Goal: Information Seeking & Learning: Find specific fact

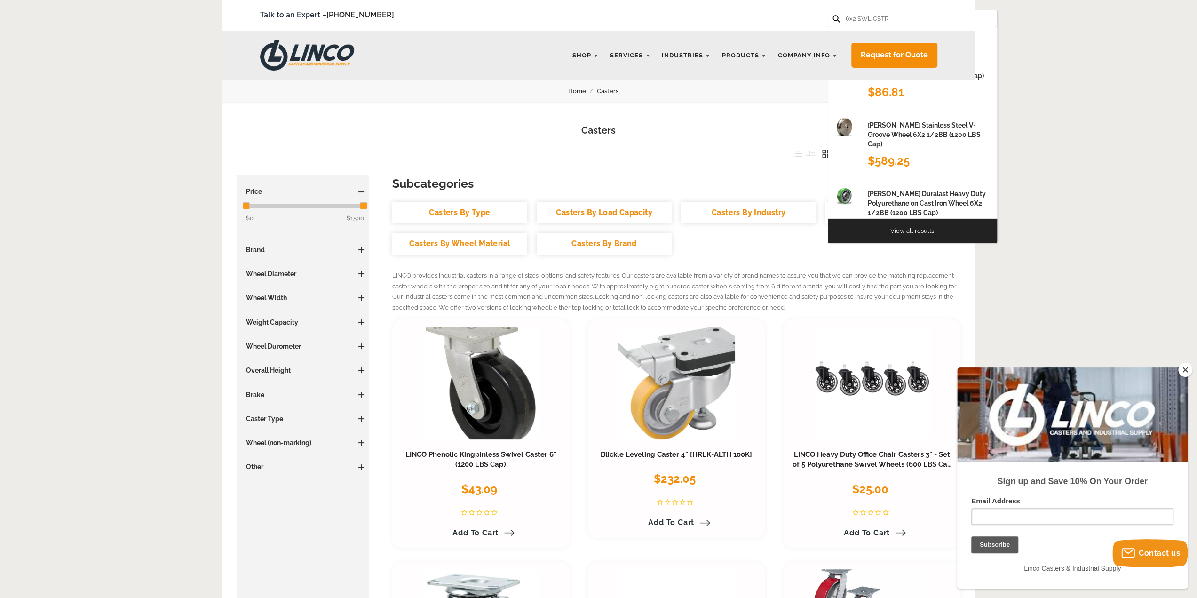
click at [832, 15] on button at bounding box center [835, 18] width 6 height 6
type input "6x2 SWL CSTR PERFORMA TTL BK"
click at [914, 231] on link "View all results" at bounding box center [912, 230] width 44 height 7
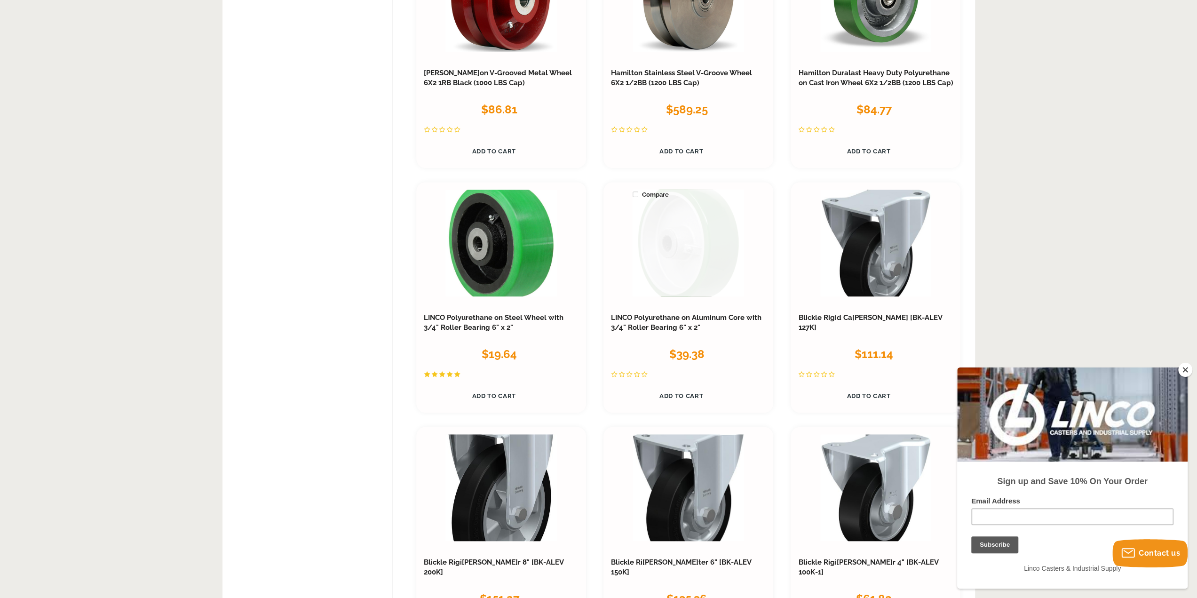
scroll to position [571, 0]
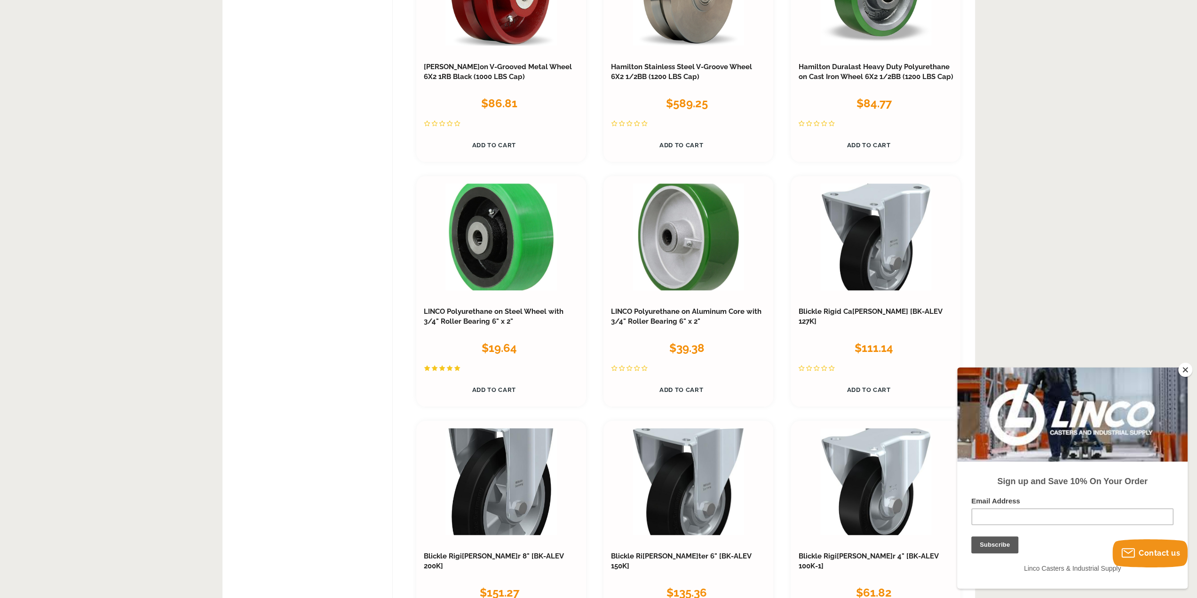
click at [1187, 370] on button "Close" at bounding box center [1185, 370] width 14 height 14
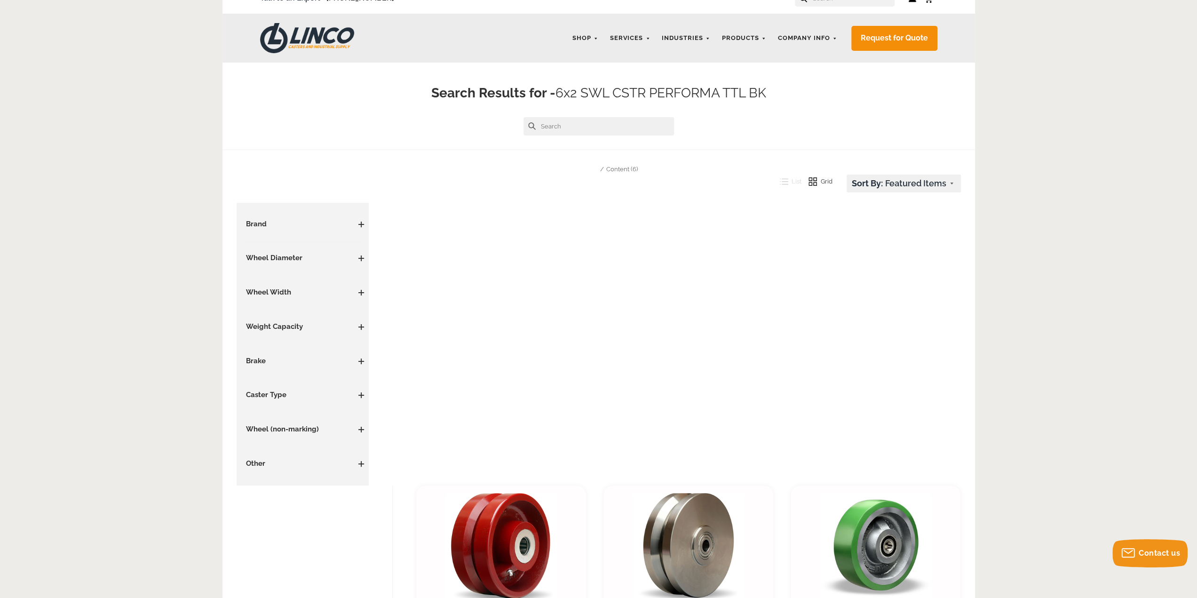
scroll to position [0, 0]
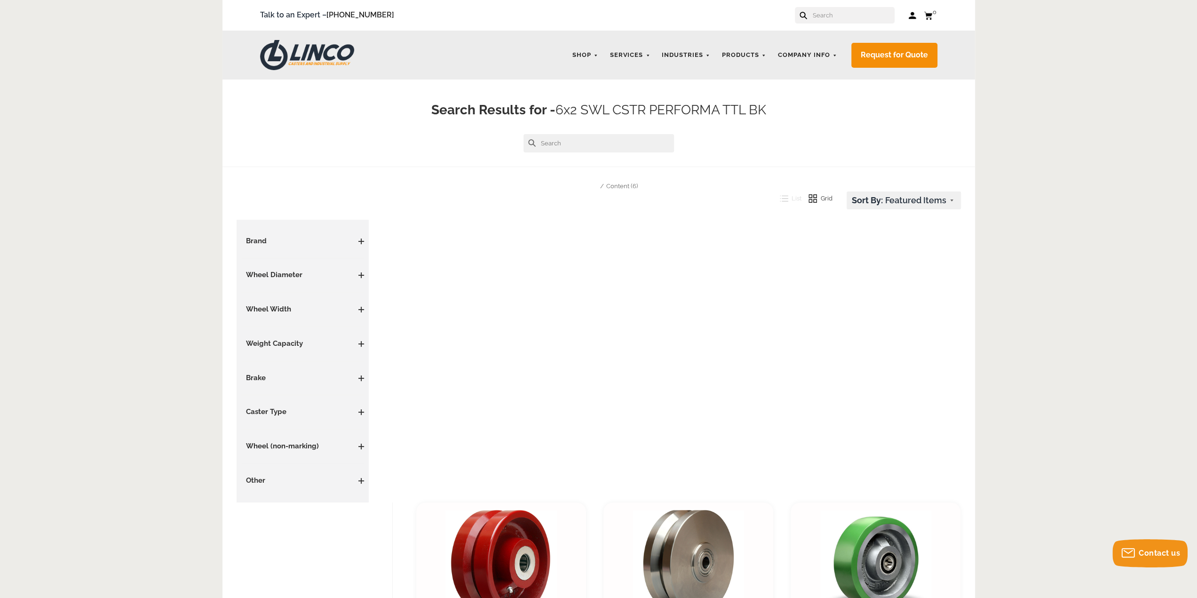
click at [838, 10] on input "text" at bounding box center [853, 15] width 83 height 16
type input "4.06109.459.B4"
click at [832, 15] on button at bounding box center [835, 18] width 6 height 6
click at [831, 19] on form "4.06109.459.B4" at bounding box center [912, 18] width 169 height 16
click at [834, 16] on use at bounding box center [836, 19] width 8 height 8
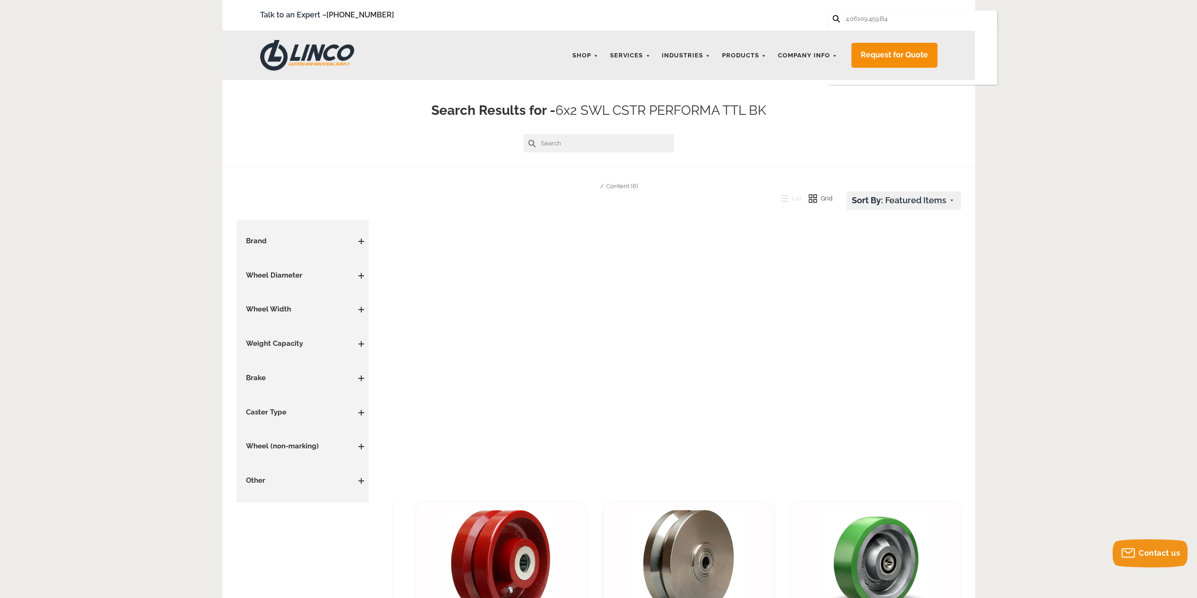
click at [834, 16] on use at bounding box center [836, 19] width 8 height 8
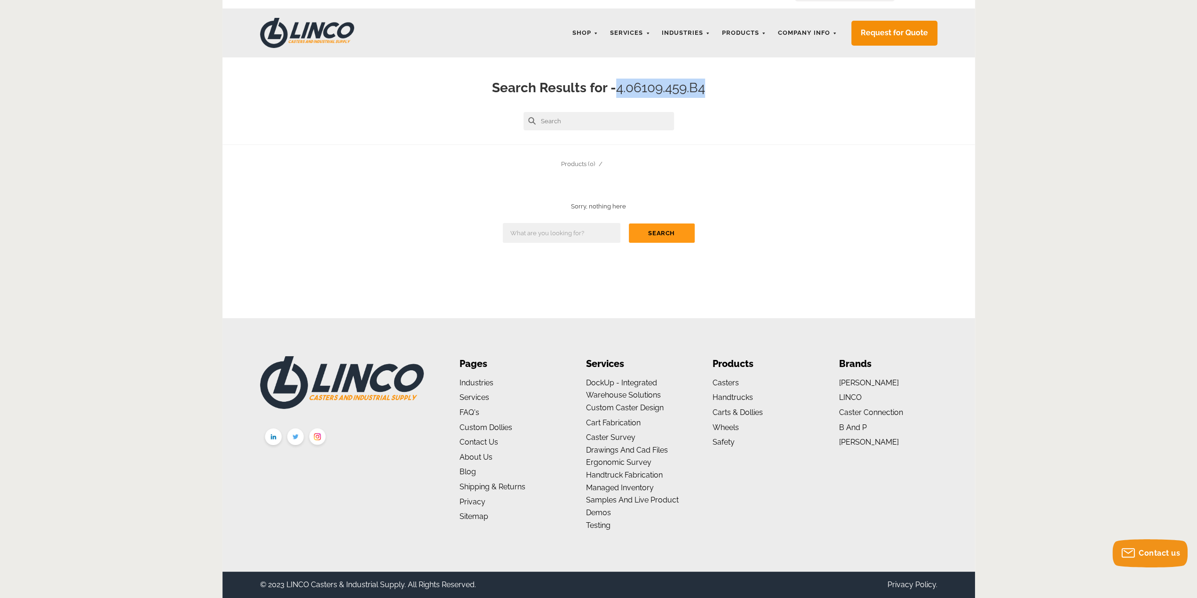
drag, startPoint x: 619, startPoint y: 87, endPoint x: 704, endPoint y: 89, distance: 85.1
click at [704, 89] on span "4.06109.459.B4" at bounding box center [660, 88] width 89 height 16
copy span "4.06109.459.B4"
